Goal: Transaction & Acquisition: Purchase product/service

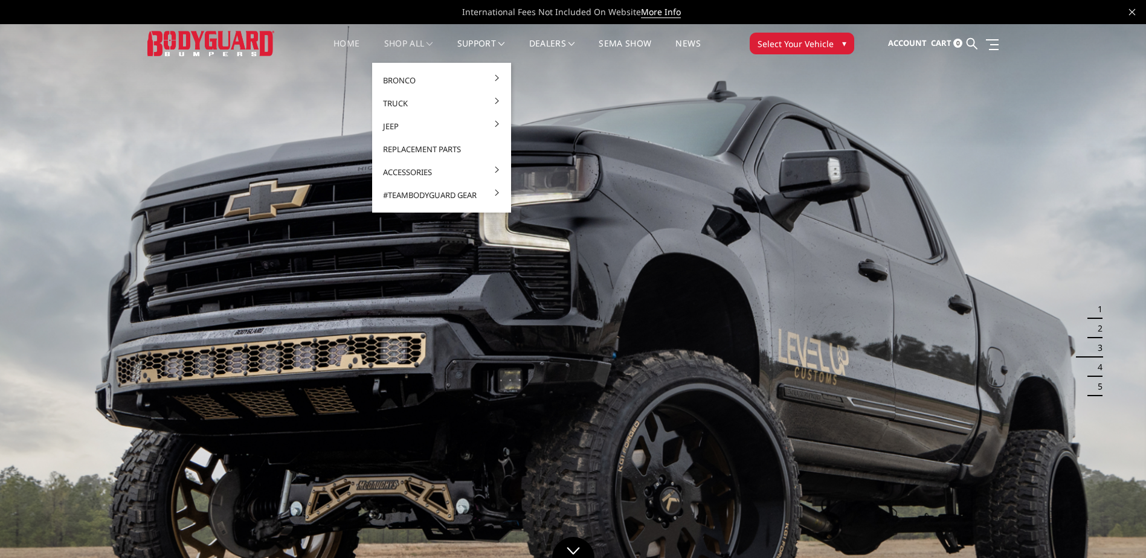
click at [406, 44] on link "shop all" at bounding box center [408, 51] width 49 height 24
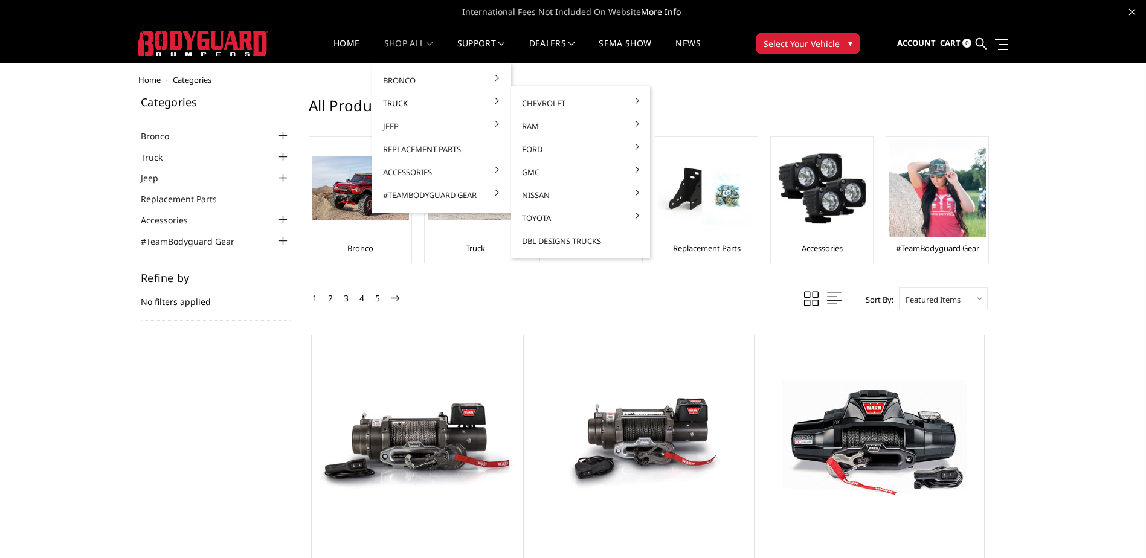
click at [419, 102] on link "Truck" at bounding box center [441, 103] width 129 height 23
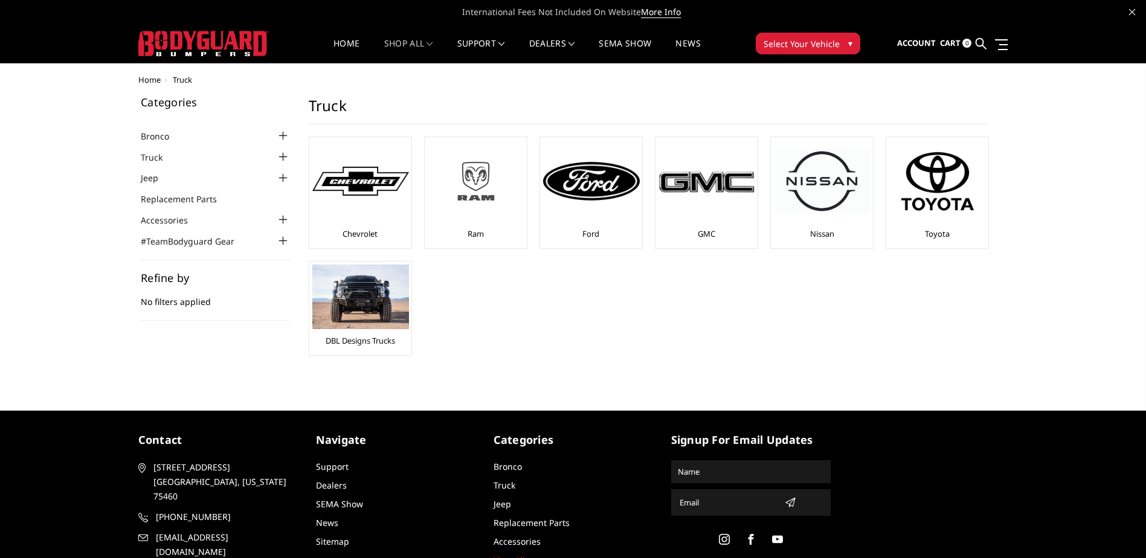
click at [476, 201] on img at bounding box center [476, 181] width 97 height 54
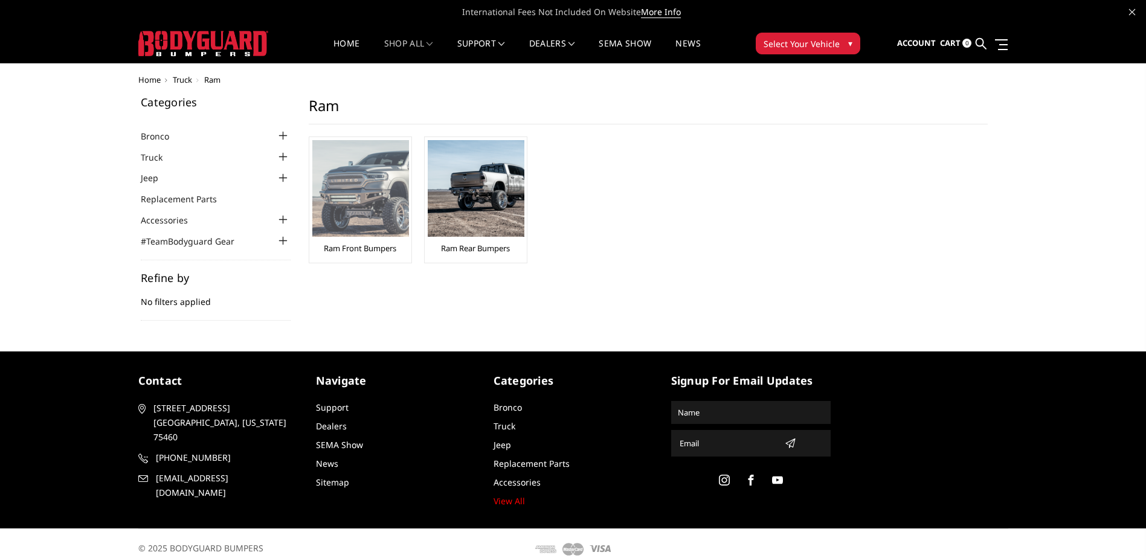
click at [368, 247] on link "Ram Front Bumpers" at bounding box center [360, 248] width 73 height 11
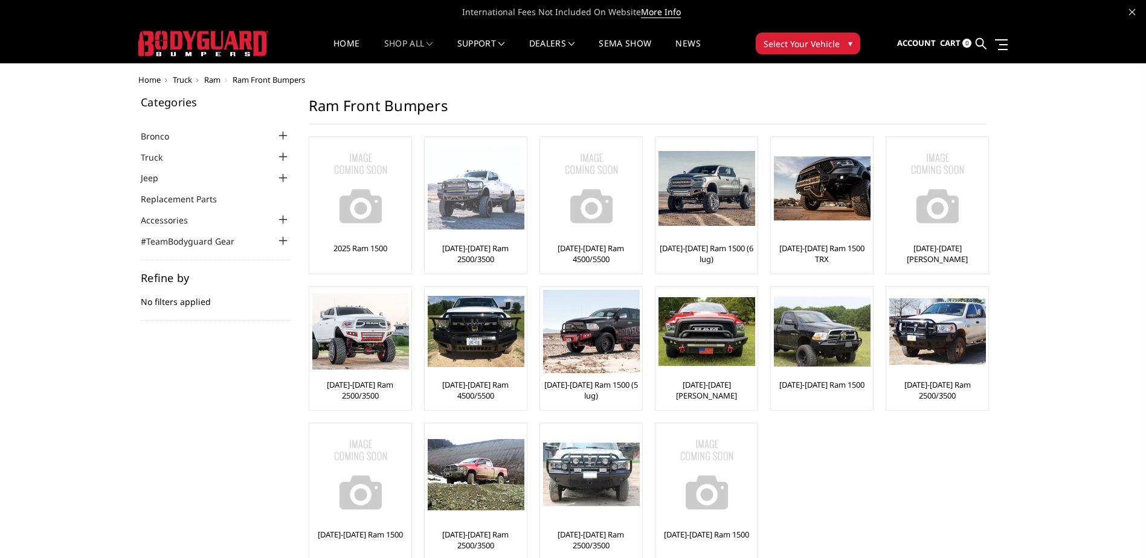
click at [484, 204] on img at bounding box center [476, 188] width 97 height 83
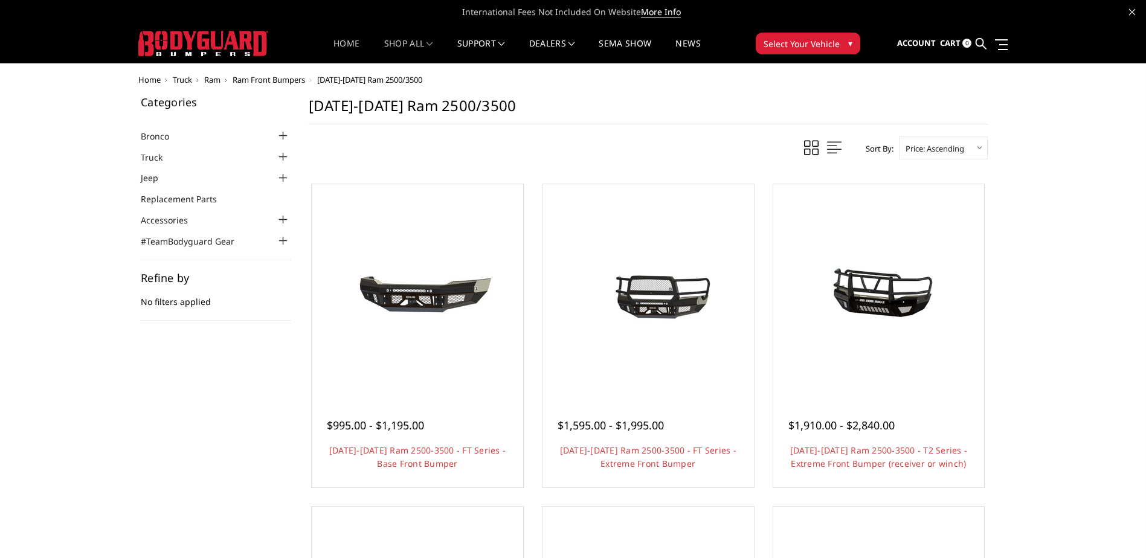
click at [339, 42] on link "Home" at bounding box center [347, 51] width 26 height 24
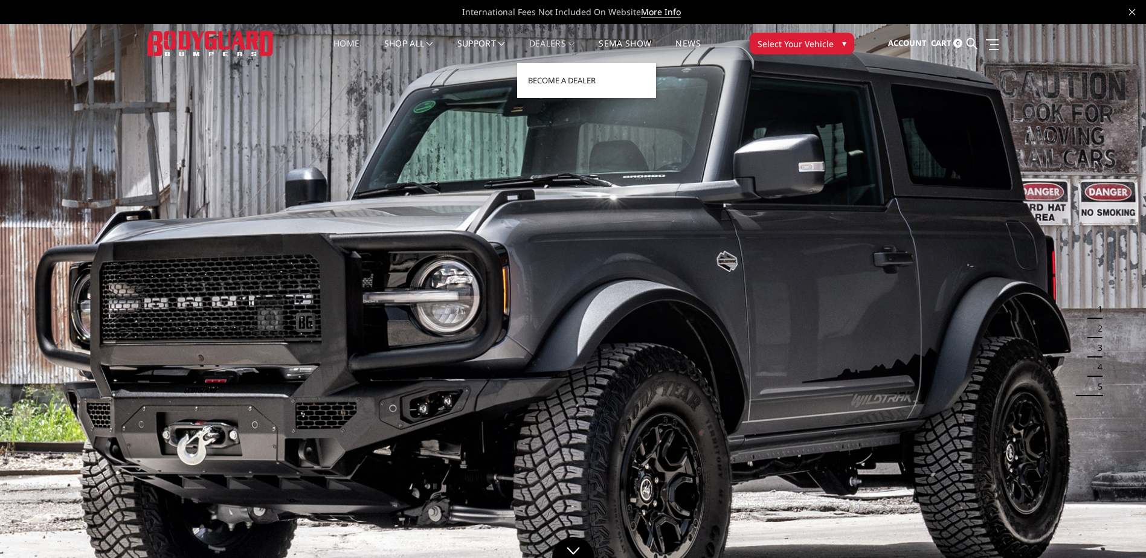
click at [552, 42] on link "Dealers" at bounding box center [552, 51] width 46 height 24
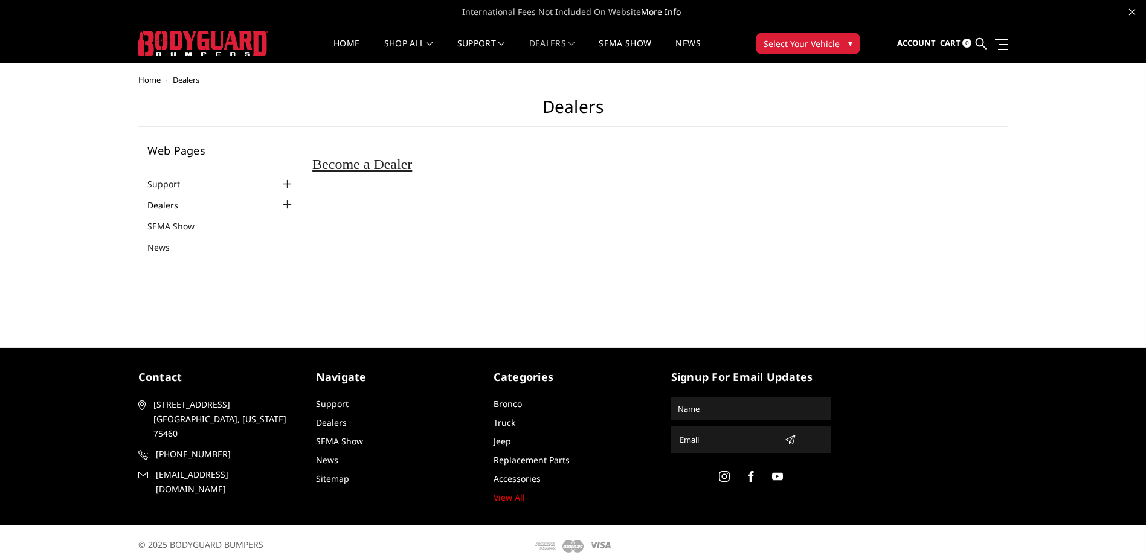
click at [165, 203] on link "Dealers" at bounding box center [170, 205] width 46 height 13
click at [811, 42] on span "Select Your Vehicle" at bounding box center [802, 43] width 76 height 13
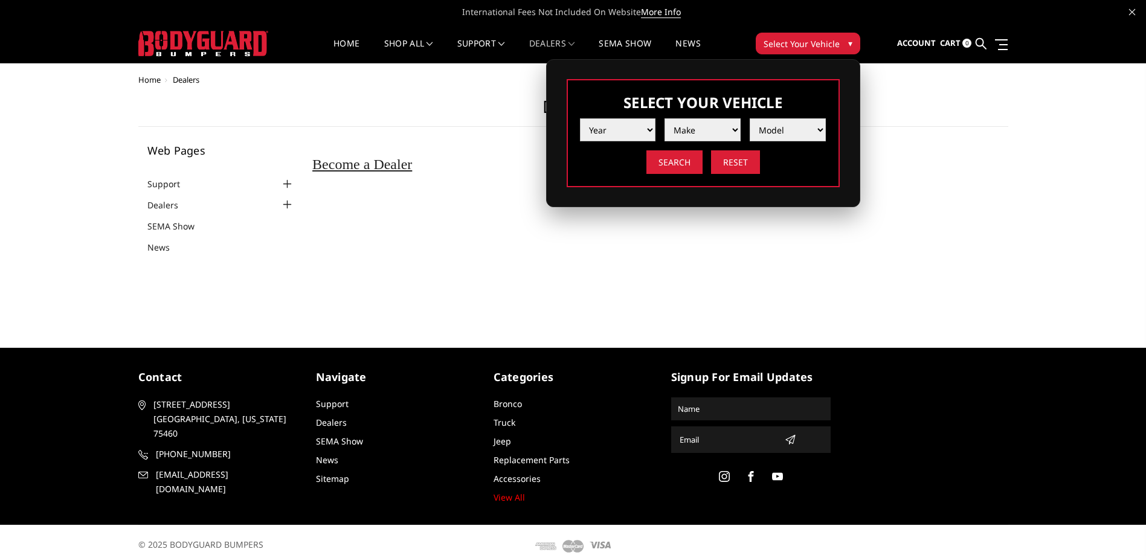
click at [650, 130] on select "Year 2025 2024 2023 2022 2021 2020 2019 2018 2017 2016 2015 2014 2013 2012 2011…" at bounding box center [618, 129] width 76 height 23
select select "yr_2025"
click at [580, 118] on select "Year 2025 2024 2023 2022 2021 2020 2019 2018 2017 2016 2015 2014 2013 2012 2011…" at bounding box center [618, 129] width 76 height 23
click at [737, 126] on select "Make Chevrolet Ford GMC Ram Toyota" at bounding box center [703, 129] width 76 height 23
select select "mk_ram"
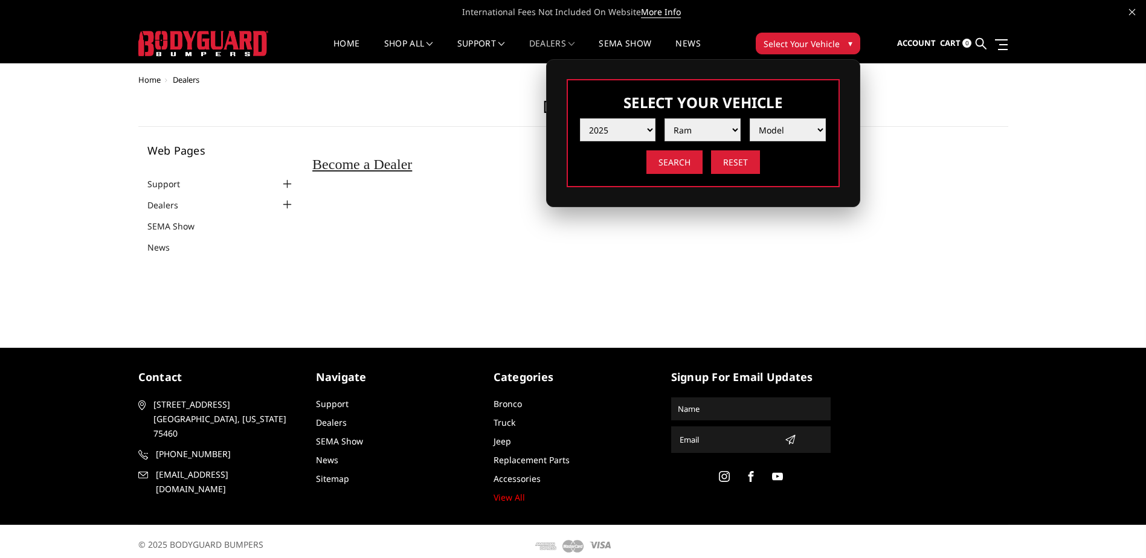
click at [665, 118] on select "Make Chevrolet Ford GMC Ram Toyota" at bounding box center [703, 129] width 76 height 23
click at [819, 131] on select "Model 1500 6-Lug 1500 Rebel 2500 / 3500 4500 / 5500 RHO" at bounding box center [788, 129] width 76 height 23
select select "md_2500-3500"
click at [750, 118] on select "Model 1500 6-Lug 1500 Rebel 2500 / 3500 4500 / 5500 RHO" at bounding box center [788, 129] width 76 height 23
click at [684, 160] on input "Search" at bounding box center [674, 162] width 56 height 24
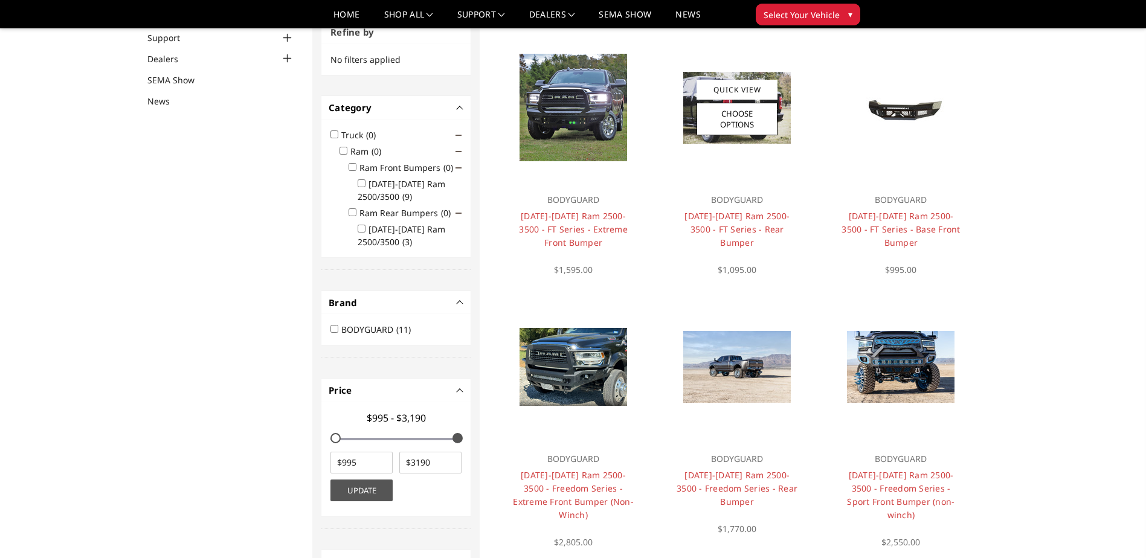
scroll to position [97, 0]
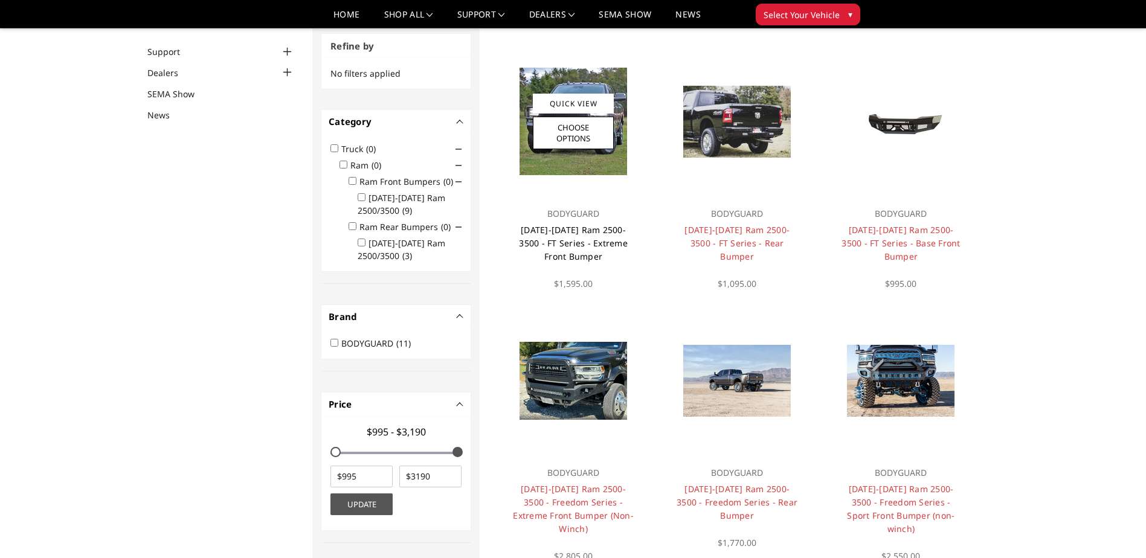
click at [572, 230] on link "2019-2025 Ram 2500-3500 - FT Series - Extreme Front Bumper" at bounding box center [573, 243] width 109 height 38
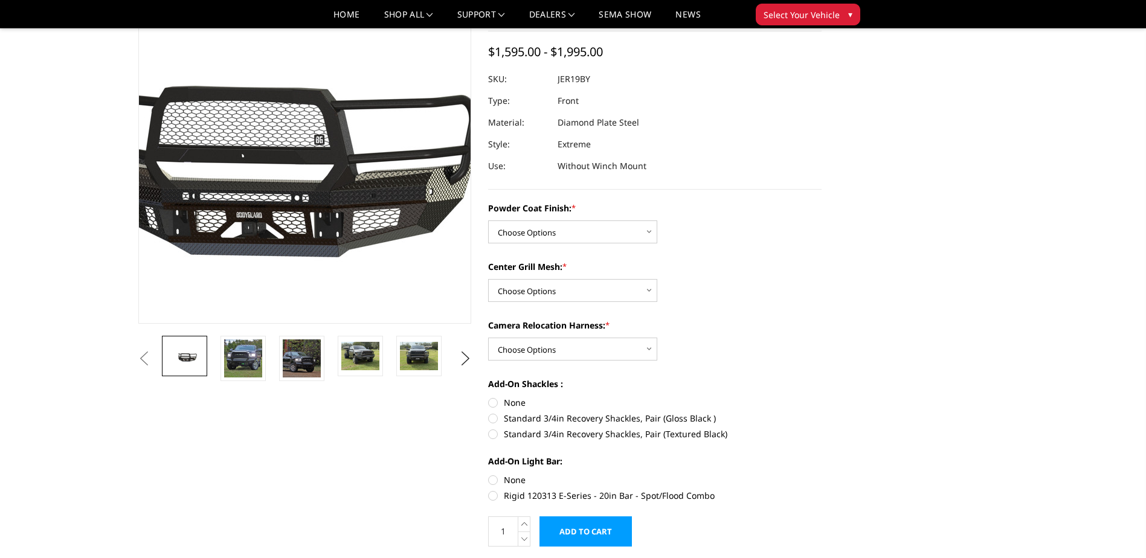
scroll to position [121, 0]
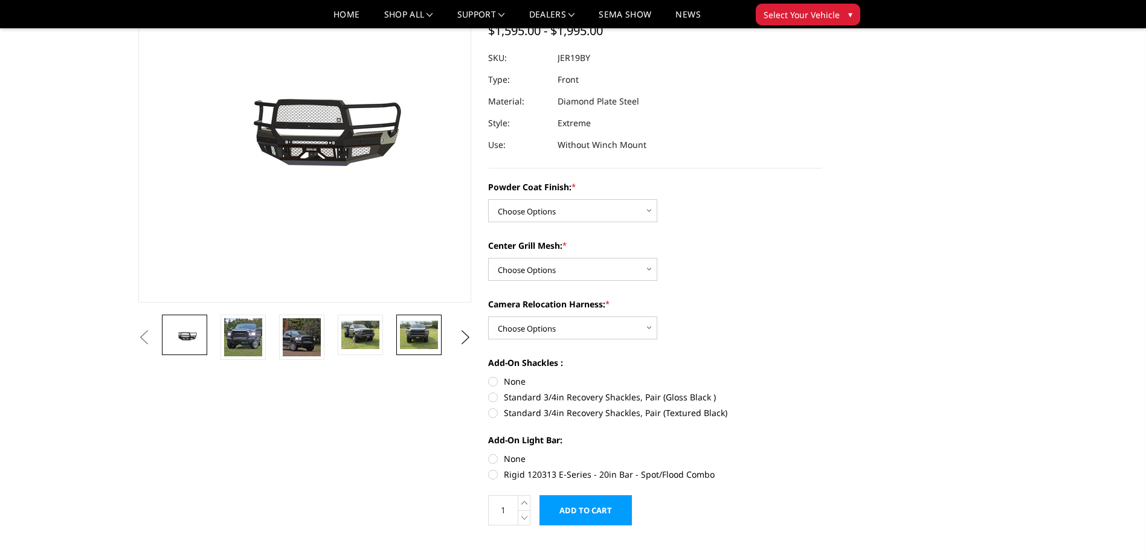
click at [418, 336] on img at bounding box center [419, 335] width 38 height 28
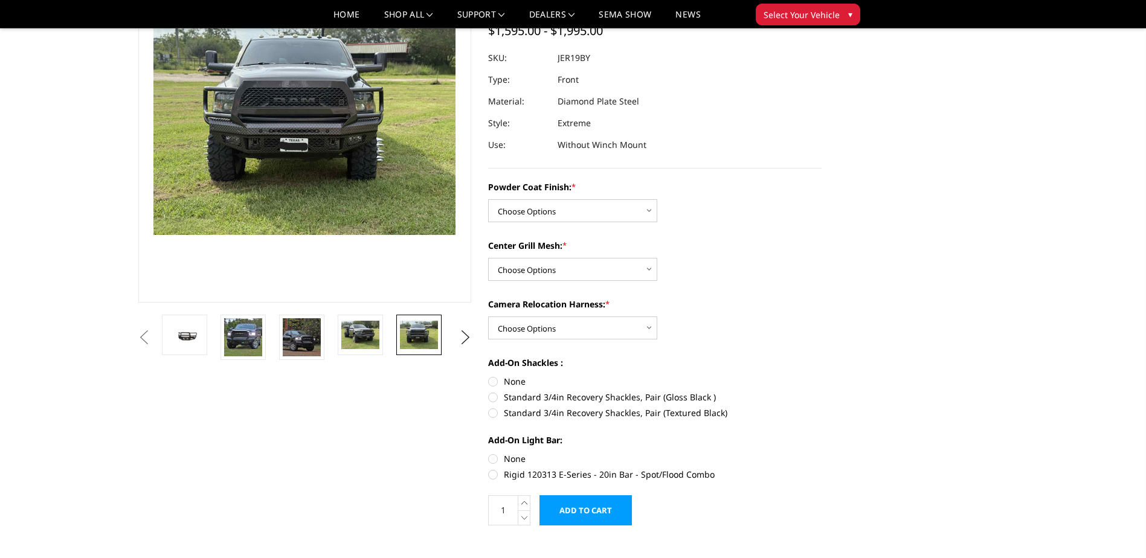
scroll to position [79, 0]
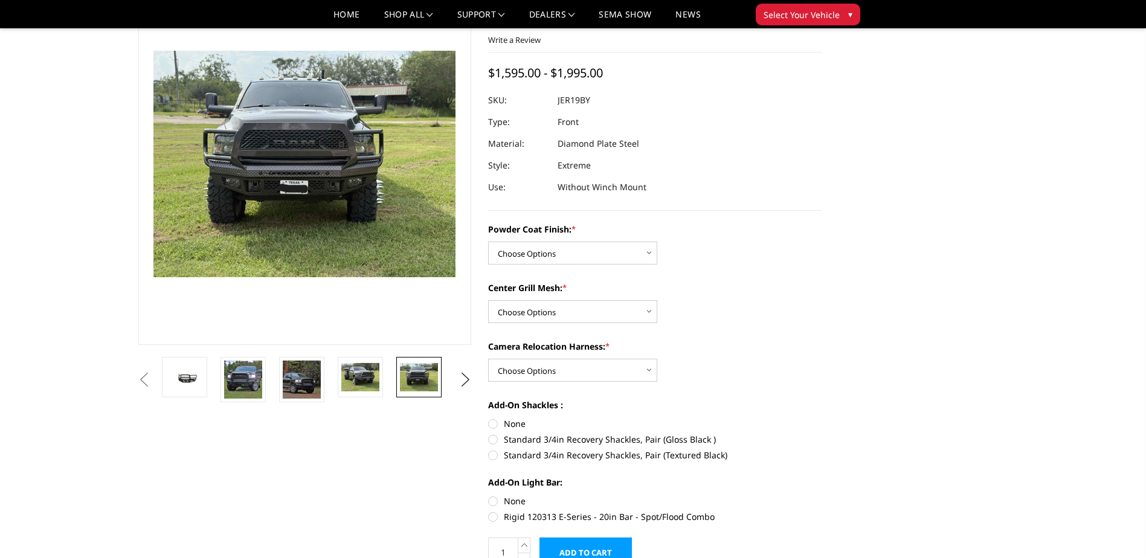
click at [285, 155] on img at bounding box center [332, 170] width 773 height 580
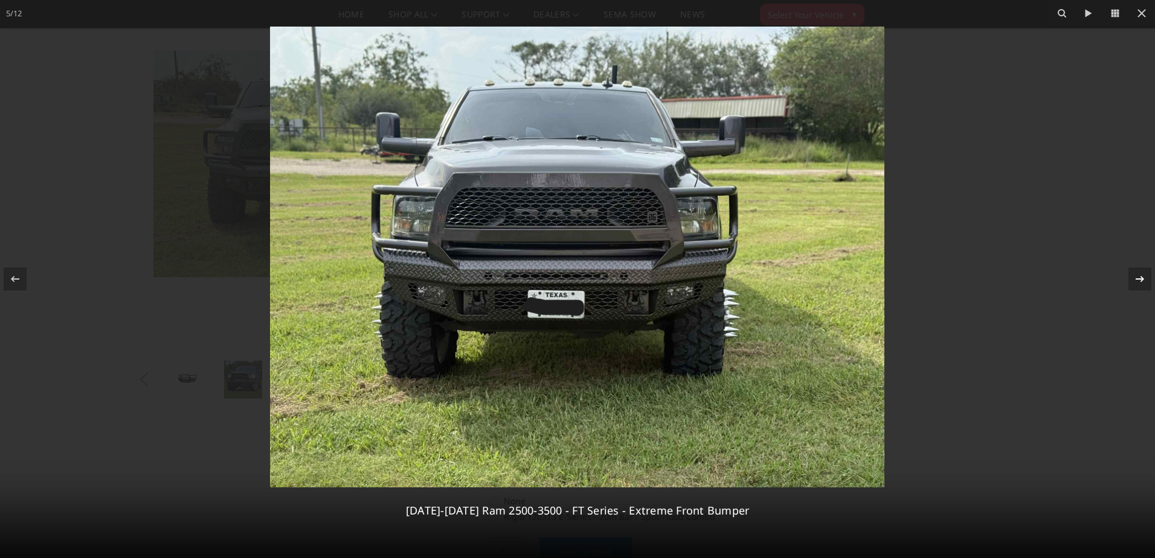
click at [1141, 276] on icon at bounding box center [1140, 279] width 8 height 6
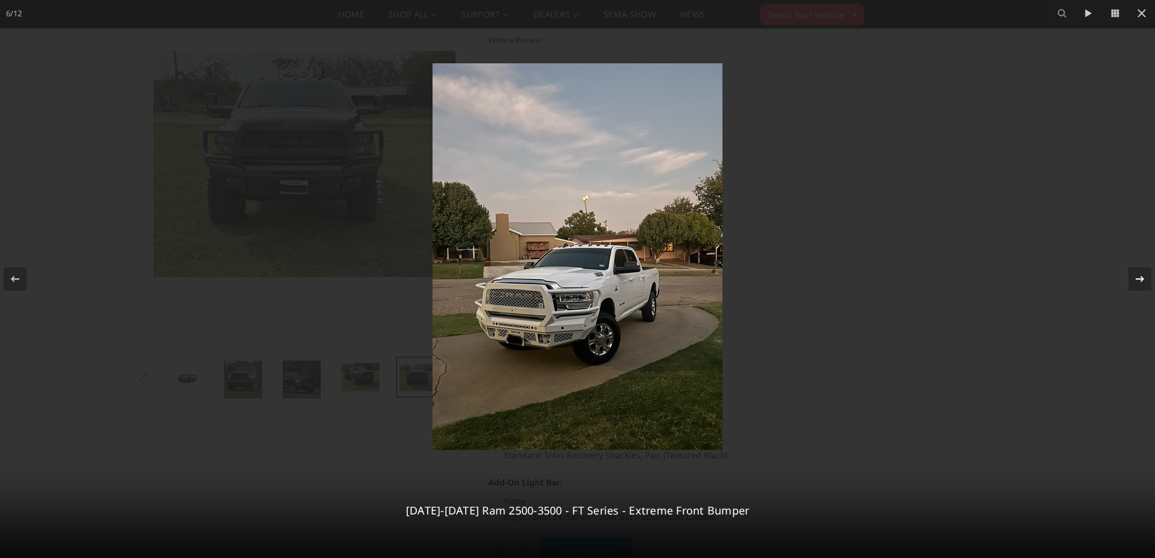
click at [1141, 276] on div "6 / [PHONE_NUMBER][DATE][DATE] Ram 2500-3500 - FT Series - Extreme Front Bumper" at bounding box center [577, 279] width 1155 height 558
click at [1138, 279] on icon at bounding box center [1140, 279] width 15 height 15
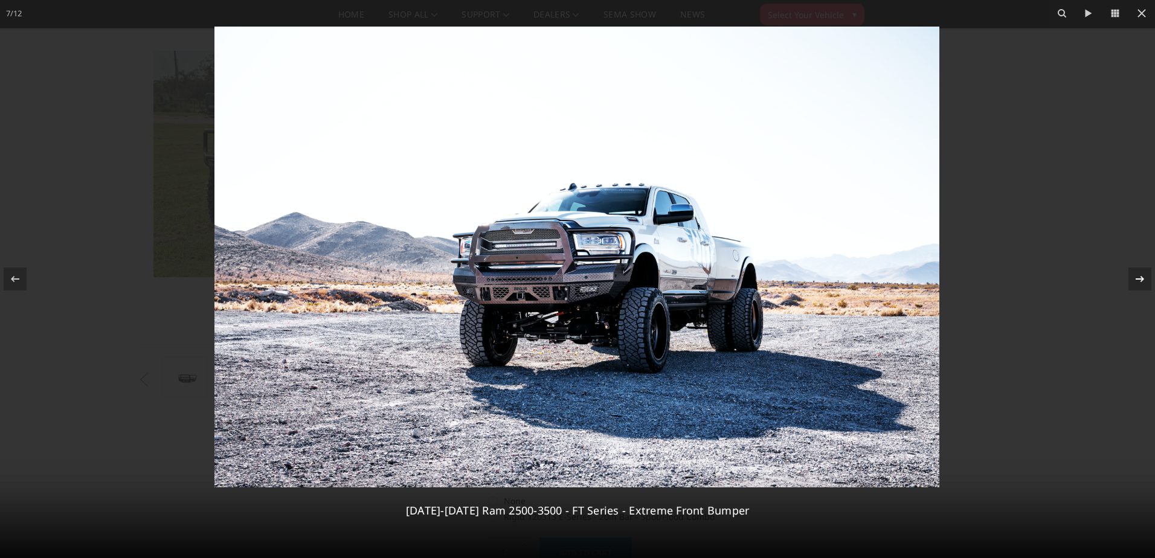
click at [1141, 280] on icon at bounding box center [1140, 279] width 15 height 15
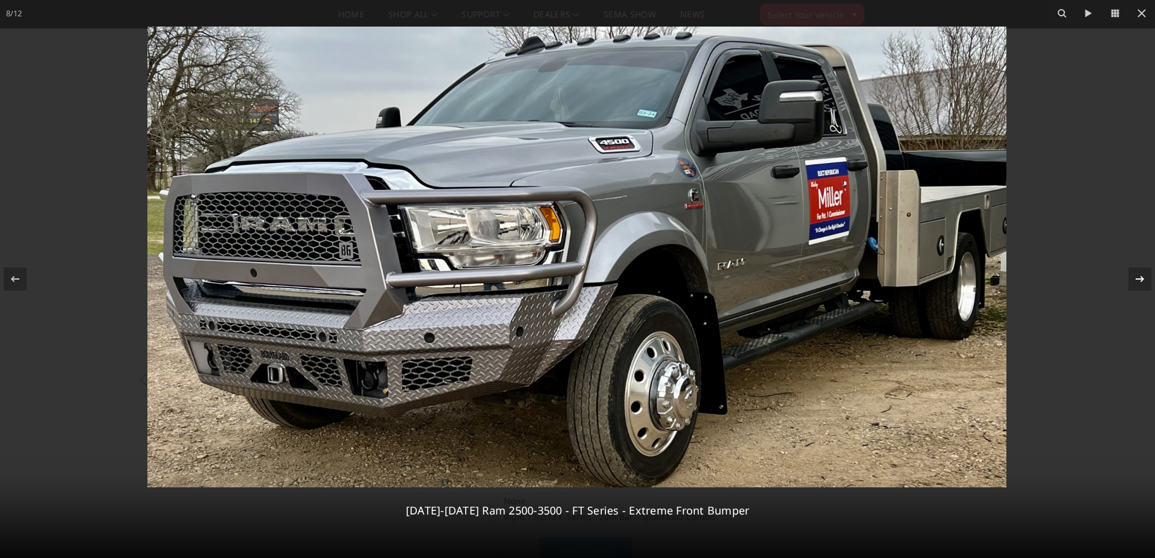
click at [1143, 279] on icon at bounding box center [1140, 279] width 8 height 6
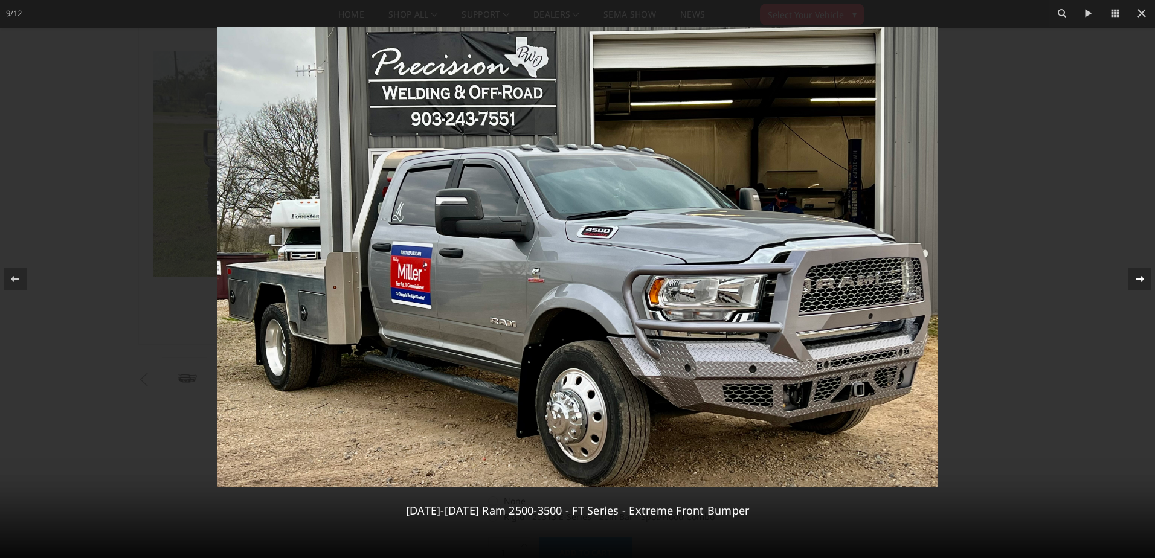
click at [1143, 279] on div "9 / [PHONE_NUMBER][DATE][DATE] Ram 2500-3500 - FT Series - Extreme Front Bumper" at bounding box center [577, 279] width 1155 height 558
click at [1143, 279] on icon at bounding box center [1140, 279] width 8 height 6
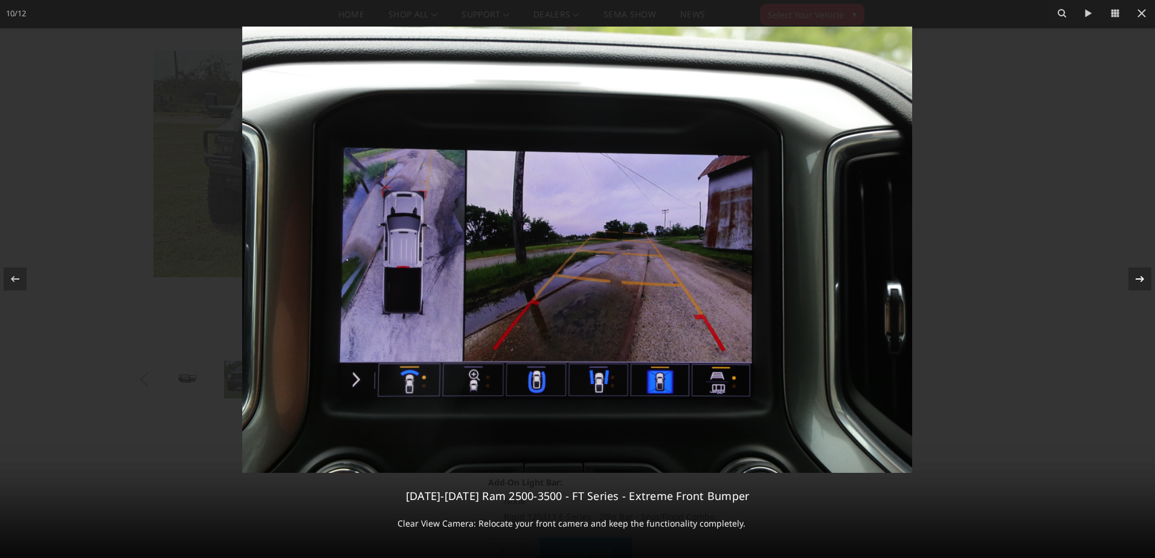
click at [1143, 279] on icon at bounding box center [1140, 279] width 8 height 6
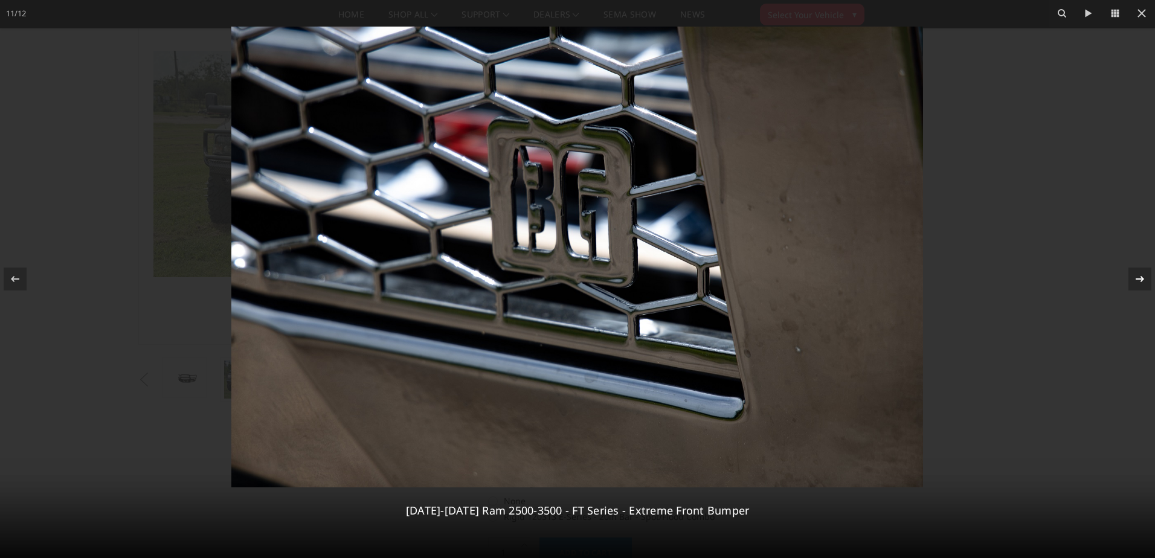
click at [1143, 279] on icon at bounding box center [1140, 279] width 8 height 6
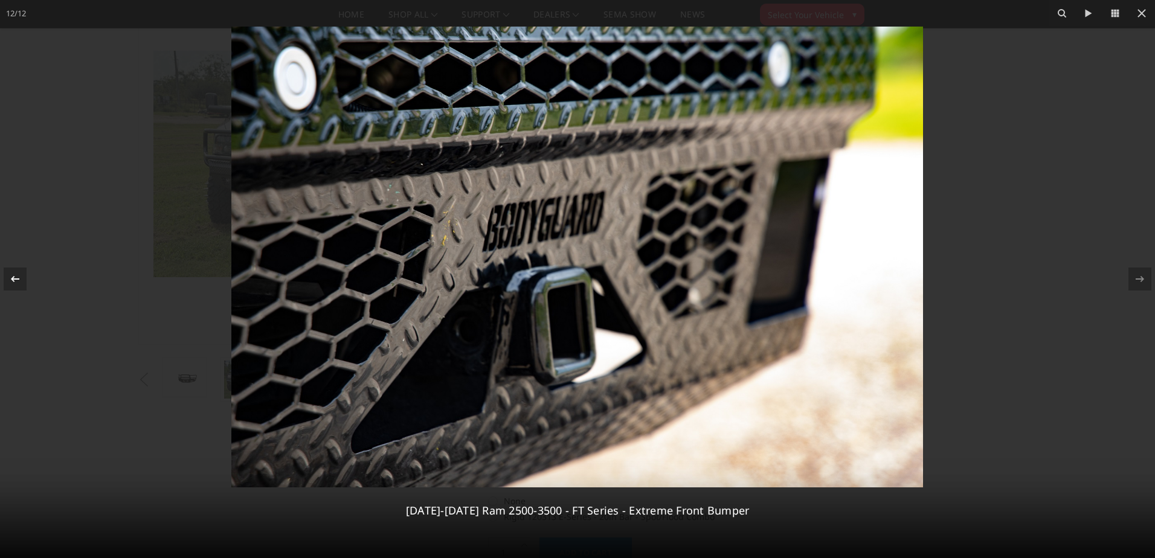
click at [19, 277] on icon at bounding box center [15, 279] width 15 height 15
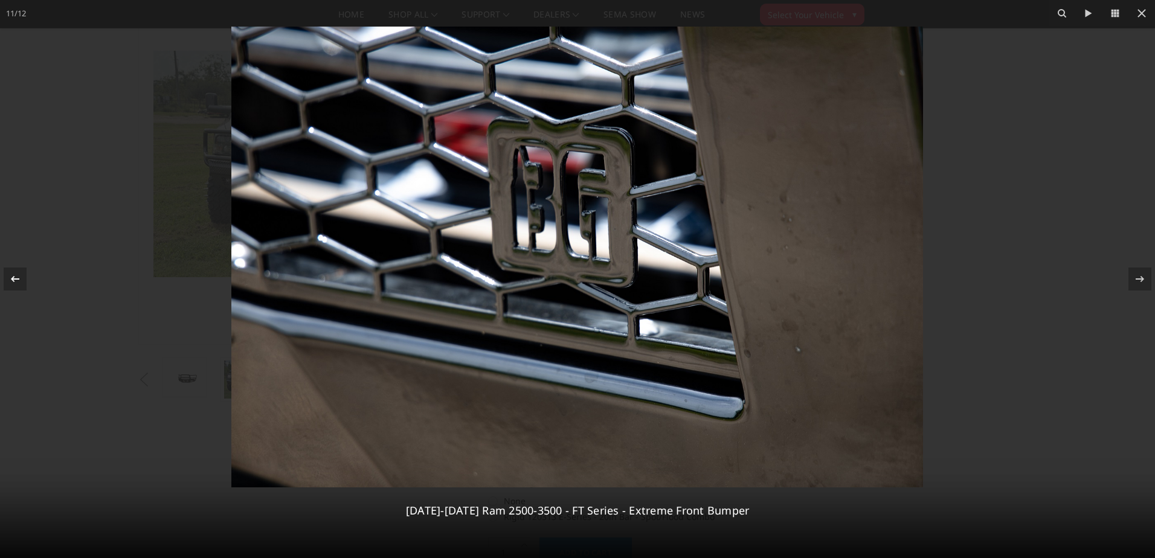
click at [18, 277] on icon at bounding box center [15, 279] width 15 height 15
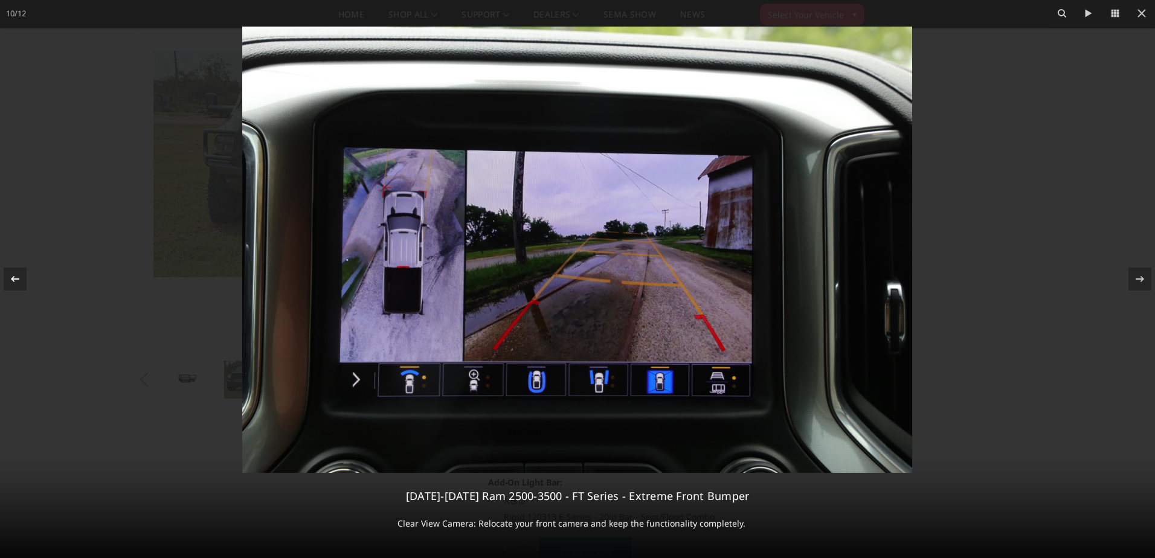
click at [18, 277] on icon at bounding box center [15, 279] width 15 height 15
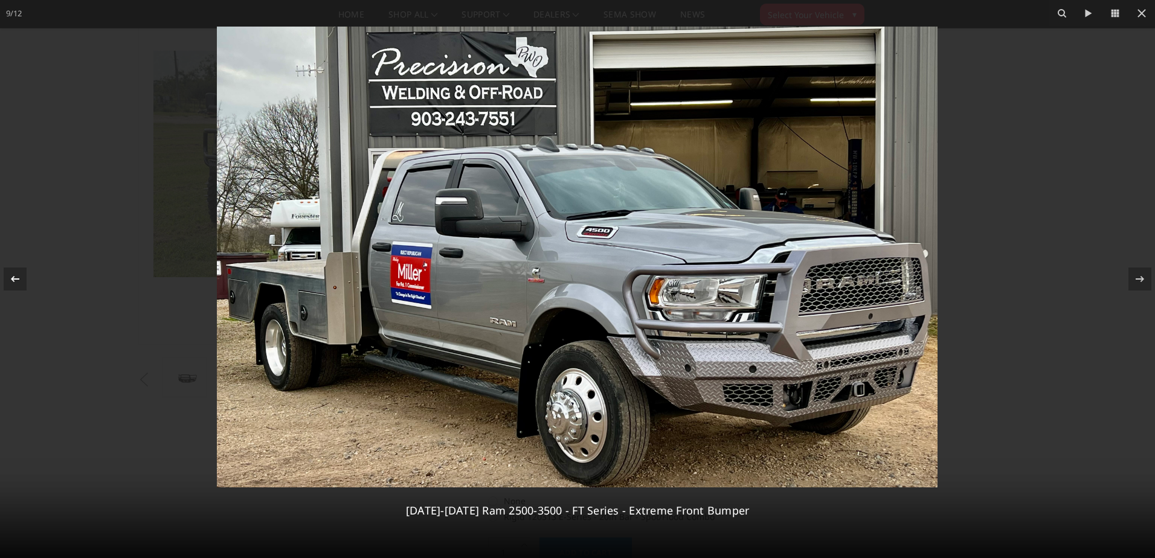
click at [18, 277] on icon at bounding box center [15, 279] width 15 height 15
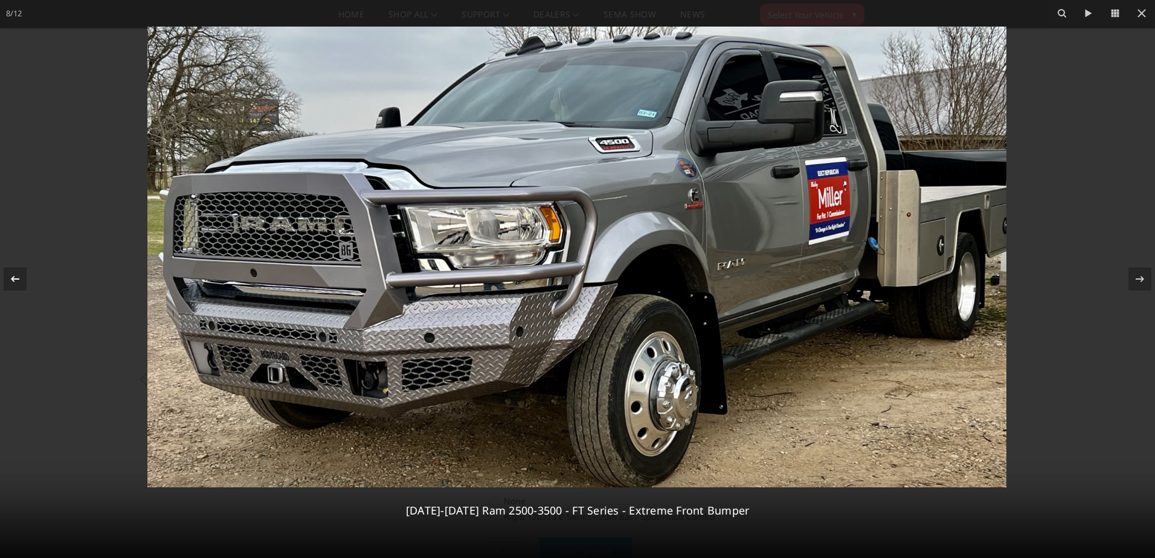
click at [18, 277] on icon at bounding box center [15, 279] width 15 height 15
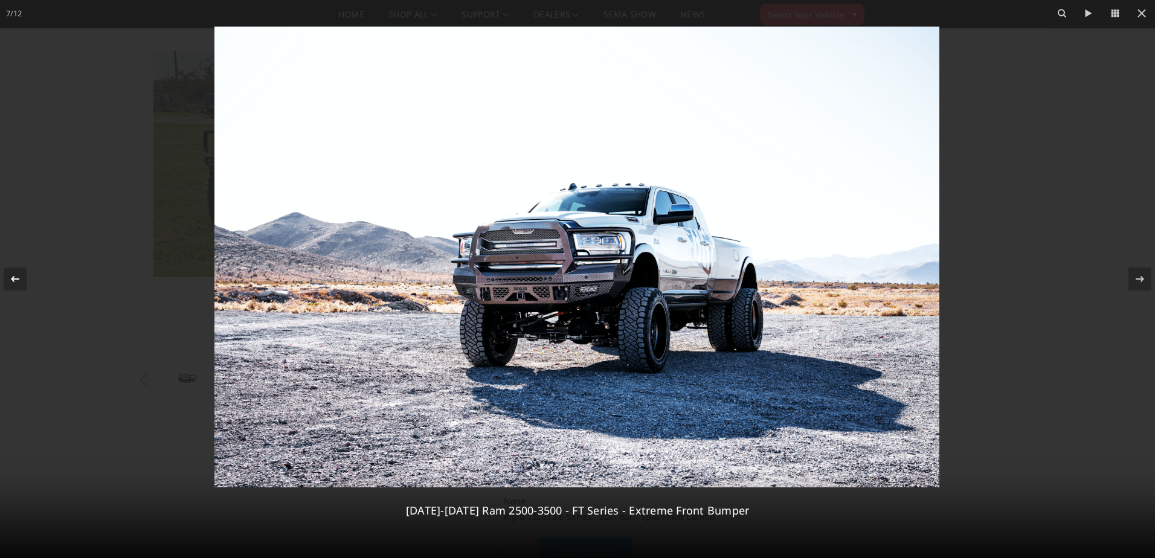
click at [18, 277] on icon at bounding box center [15, 279] width 15 height 15
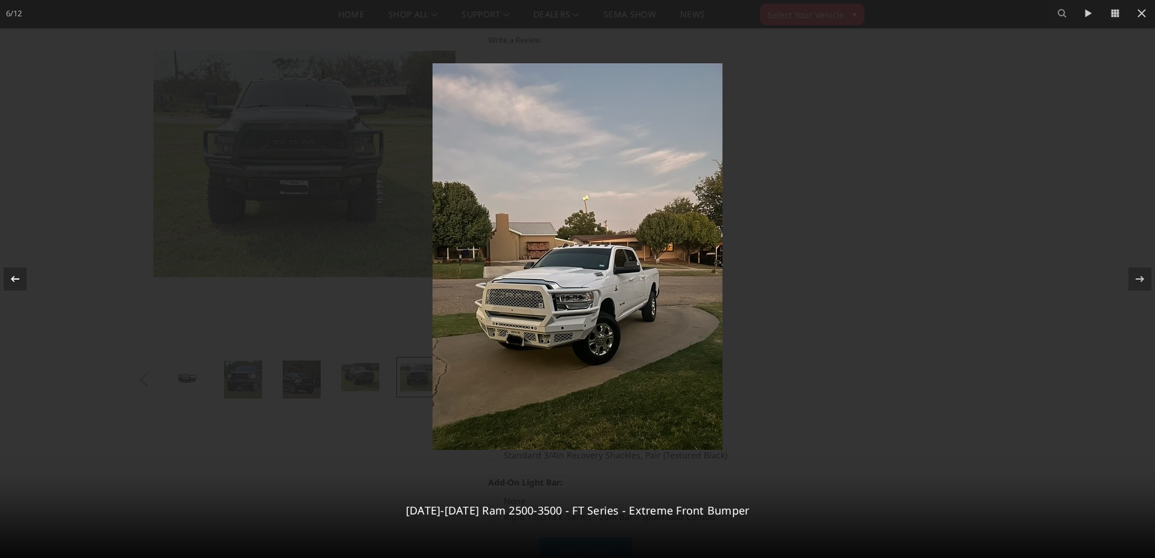
click at [13, 278] on icon at bounding box center [15, 279] width 8 height 6
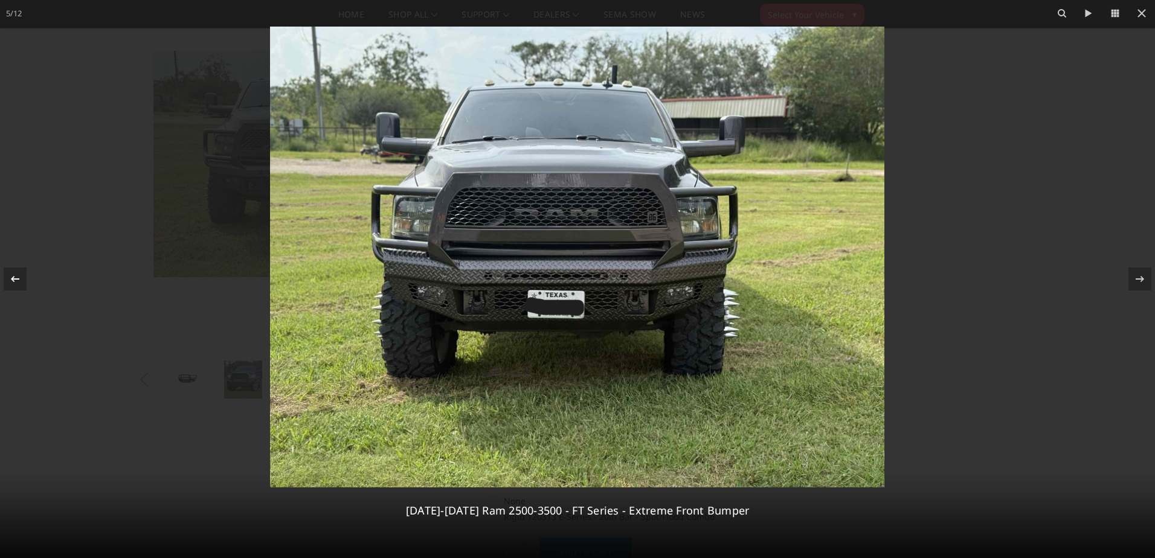
click at [16, 279] on icon at bounding box center [15, 279] width 8 height 6
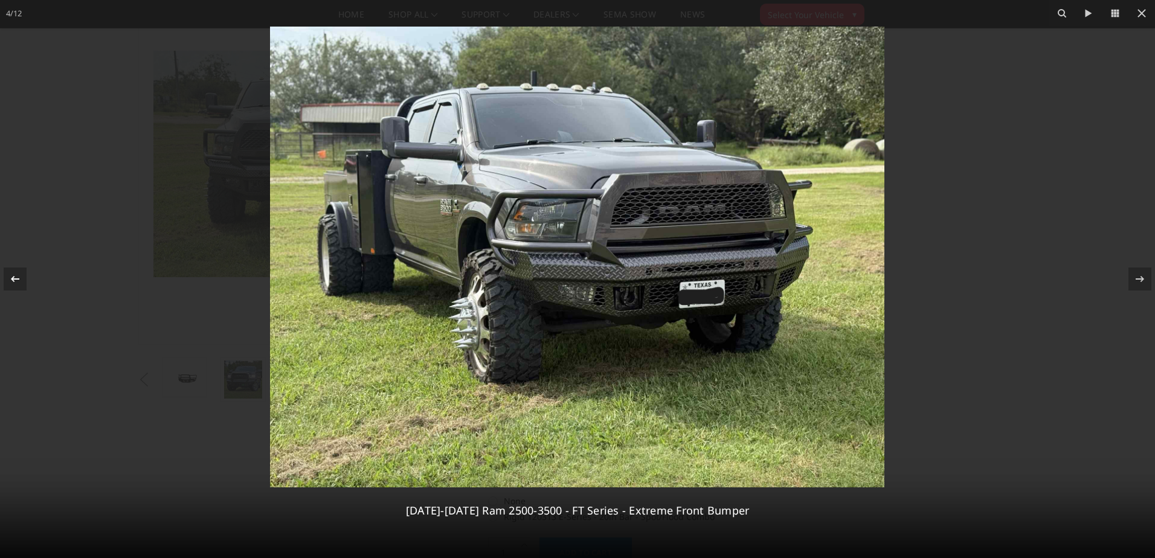
click at [16, 279] on div "4 / [PHONE_NUMBER][DATE][DATE] Ram 2500-3500 - FT Series - Extreme Front Bumper" at bounding box center [577, 279] width 1155 height 558
click at [16, 279] on icon at bounding box center [15, 279] width 8 height 6
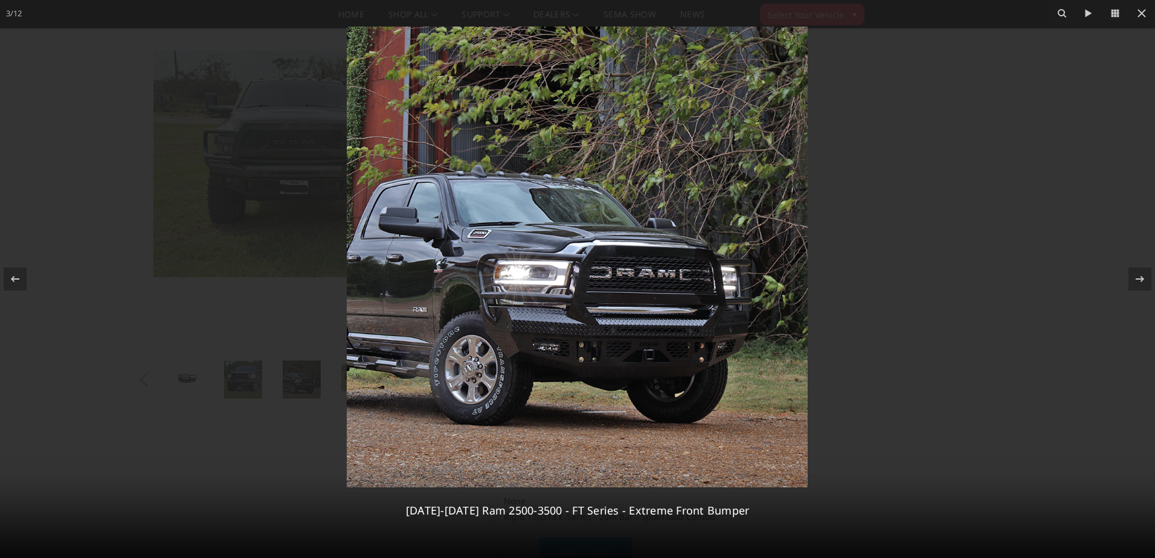
click at [537, 303] on img at bounding box center [577, 257] width 461 height 461
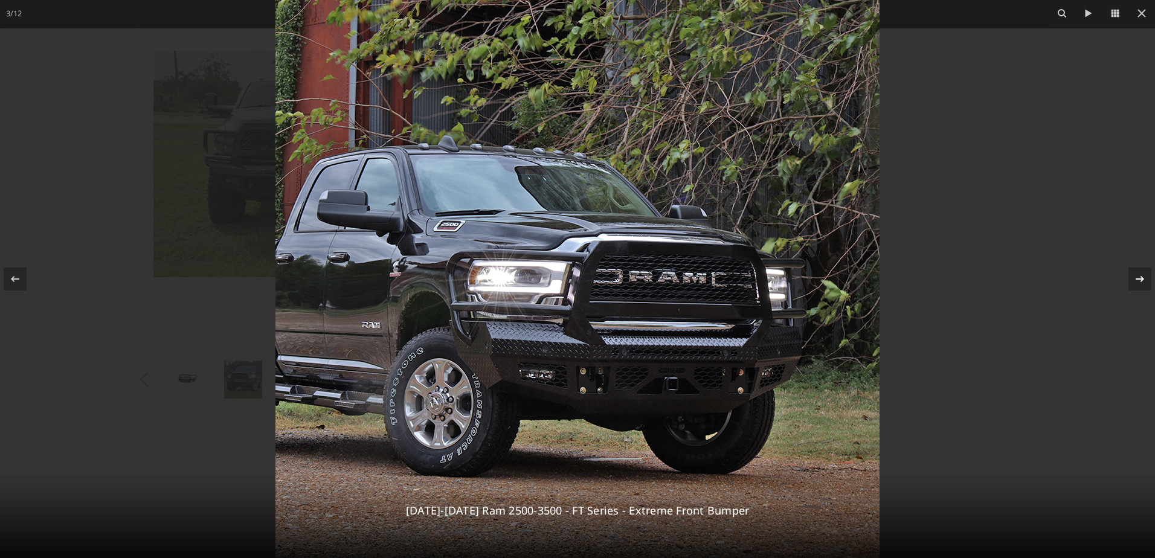
click at [1142, 280] on icon at bounding box center [1140, 279] width 15 height 15
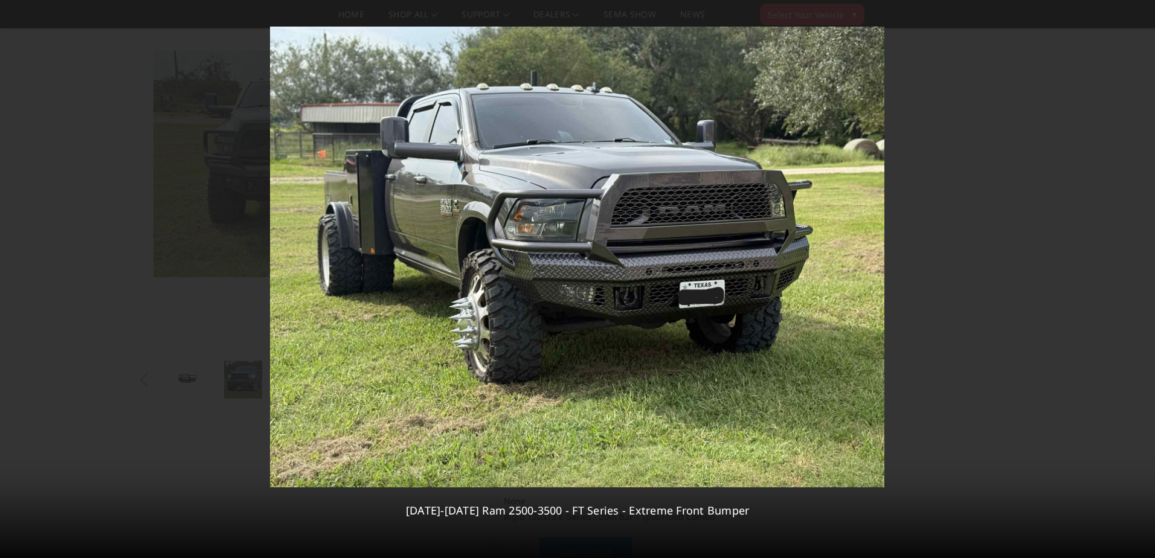
click at [1142, 280] on div "4 / [PHONE_NUMBER][DATE][DATE] Ram 2500-3500 - FT Series - Extreme Front Bumper" at bounding box center [577, 279] width 1155 height 558
click at [16, 277] on icon at bounding box center [15, 279] width 15 height 15
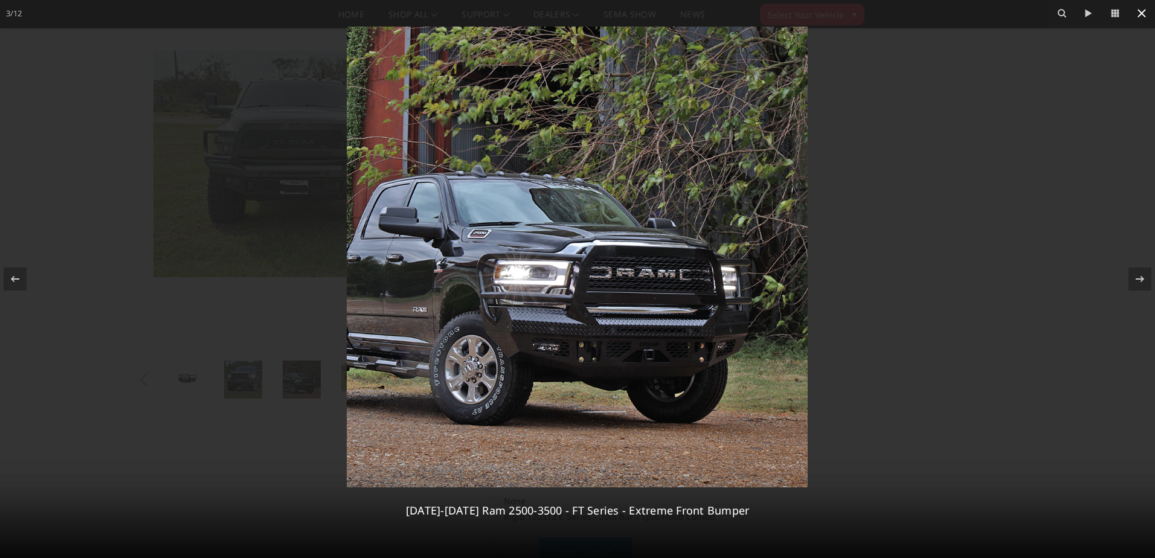
click at [1143, 11] on icon at bounding box center [1142, 13] width 15 height 15
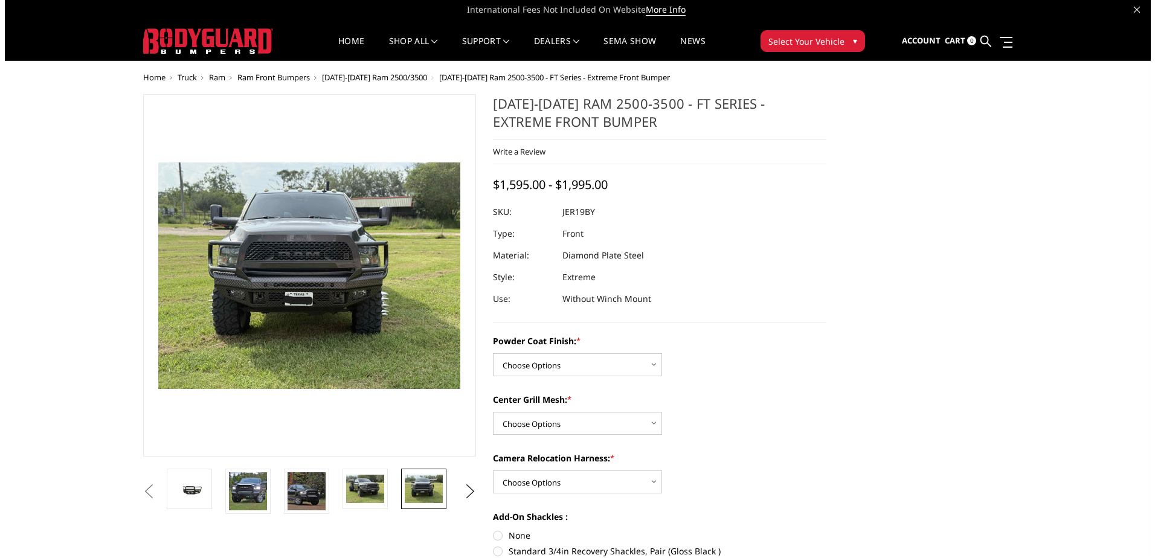
scroll to position [0, 0]
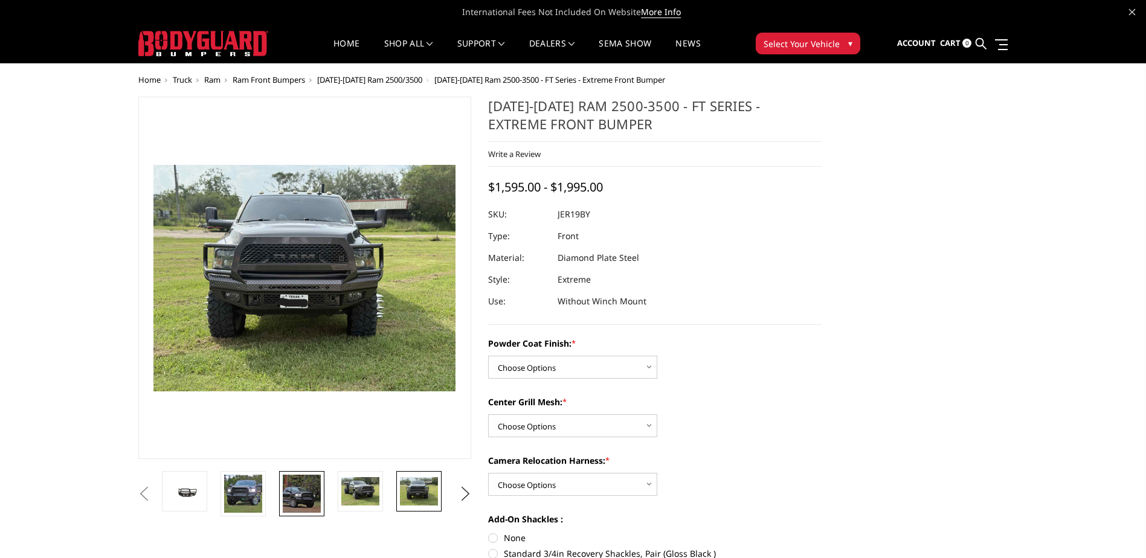
click at [308, 494] on img at bounding box center [302, 494] width 38 height 38
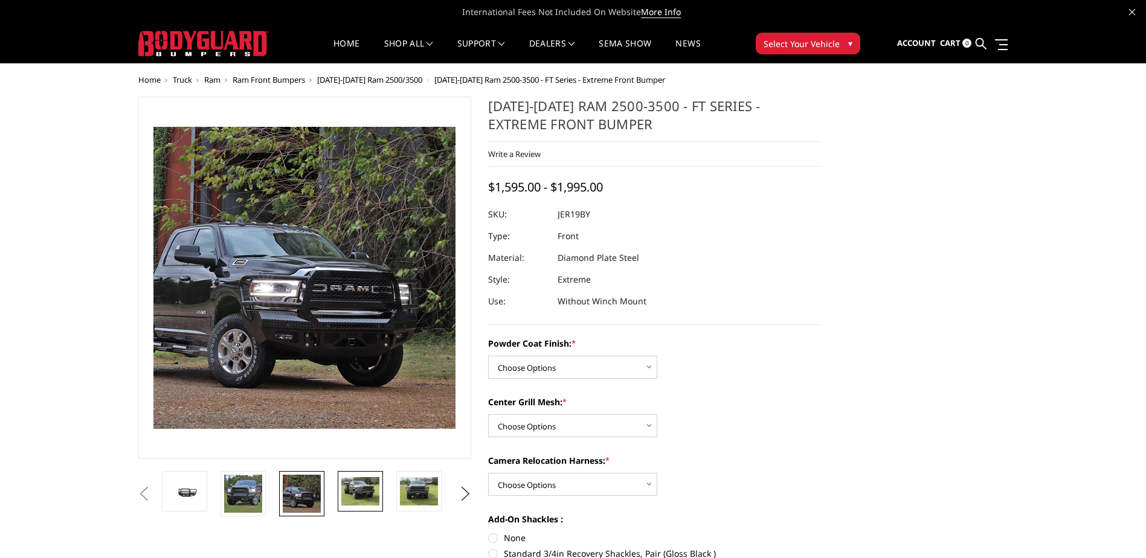
click at [362, 490] on img at bounding box center [360, 491] width 38 height 28
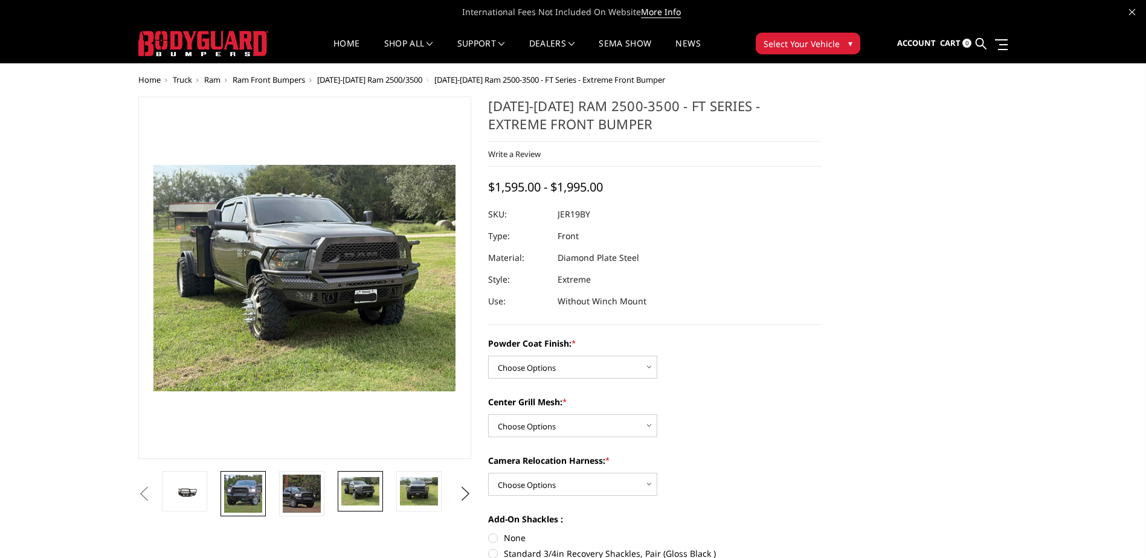
click at [245, 489] on img at bounding box center [243, 494] width 38 height 38
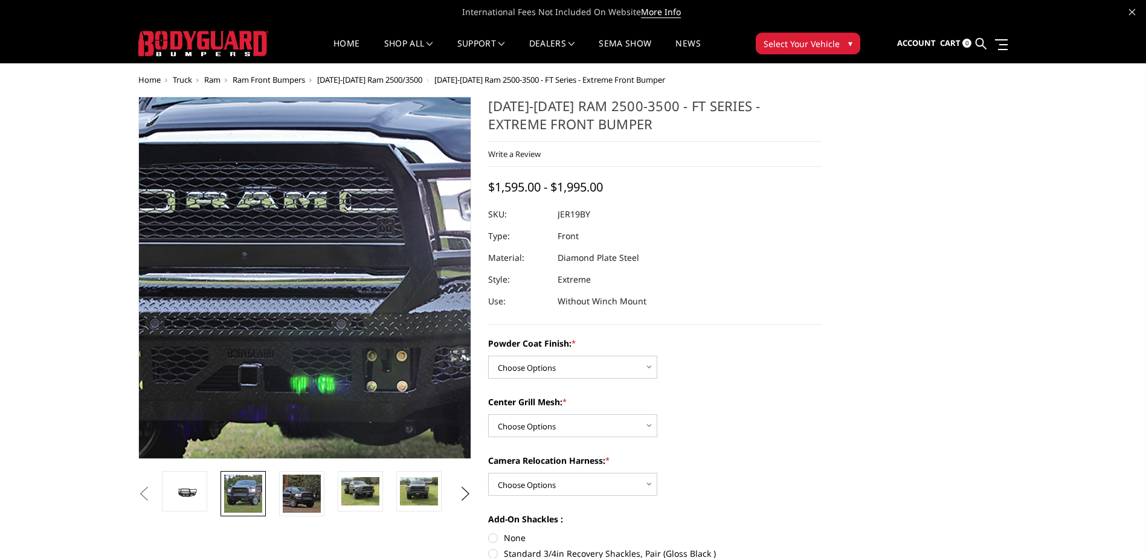
click at [293, 282] on img at bounding box center [320, 274] width 773 height 773
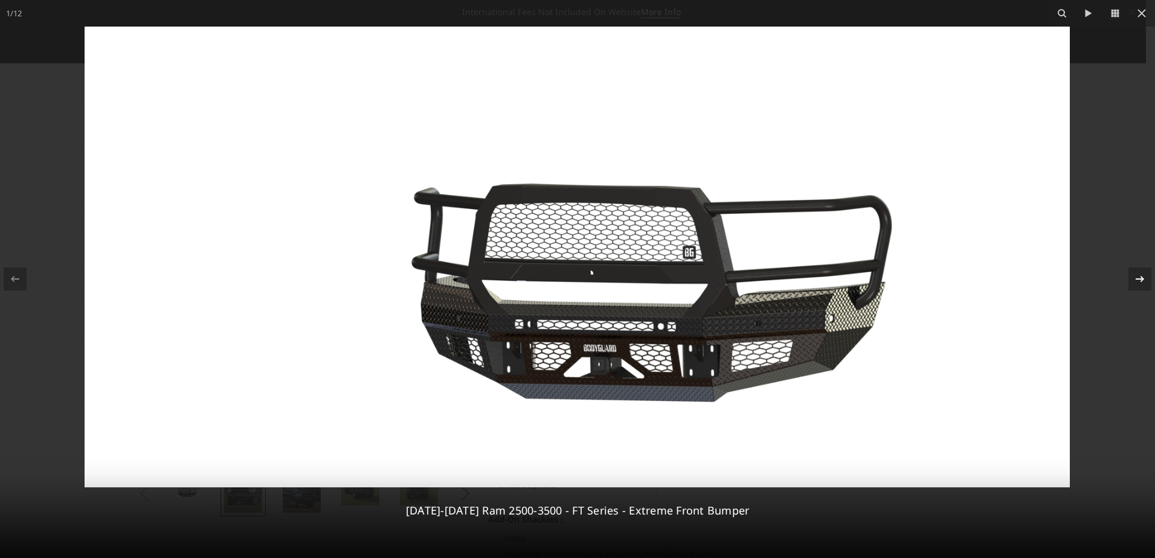
click at [1140, 279] on icon at bounding box center [1140, 279] width 15 height 15
